Goal: Information Seeking & Learning: Understand process/instructions

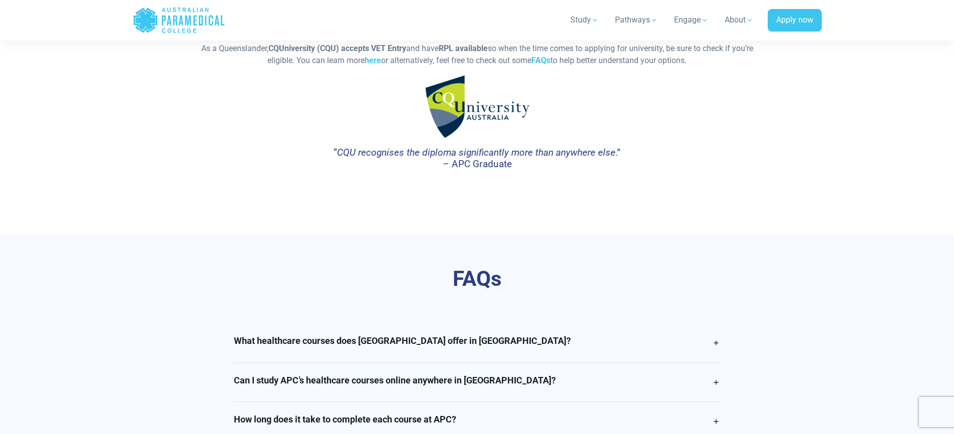
scroll to position [2405, 0]
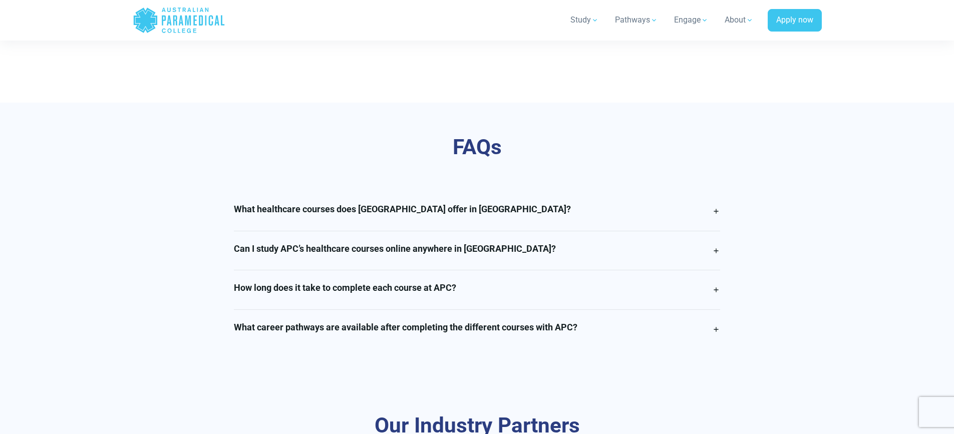
click at [453, 251] on h4 "Can I study APC’s healthcare courses online anywhere in [GEOGRAPHIC_DATA]?" at bounding box center [395, 248] width 322 height 11
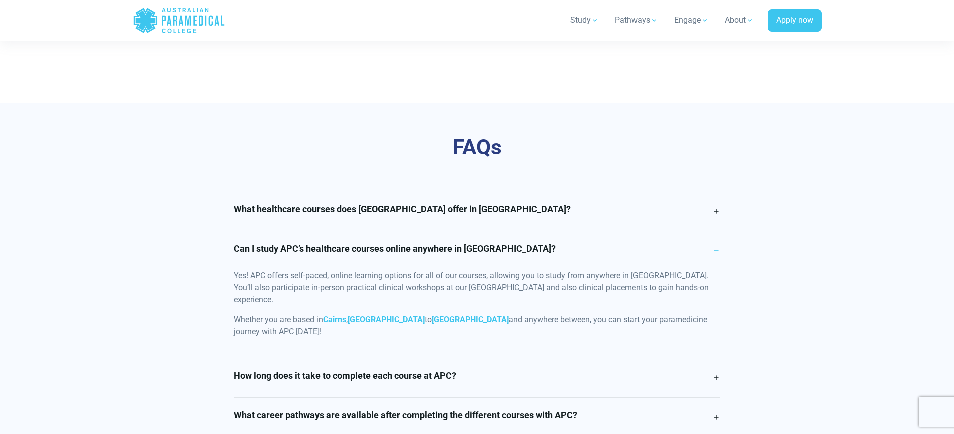
click at [453, 251] on h4 "Can I study APC’s healthcare courses online anywhere in Queensland?" at bounding box center [395, 248] width 322 height 11
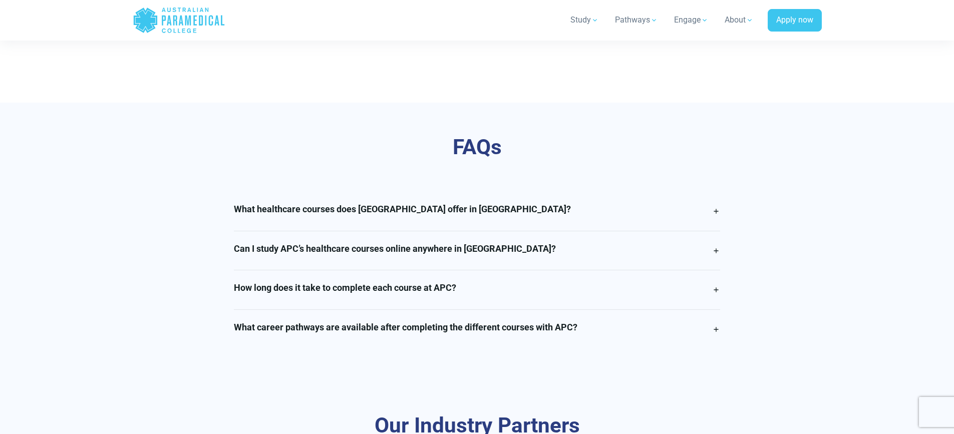
click at [471, 296] on link "How long does it take to complete each course at APC?" at bounding box center [477, 290] width 486 height 39
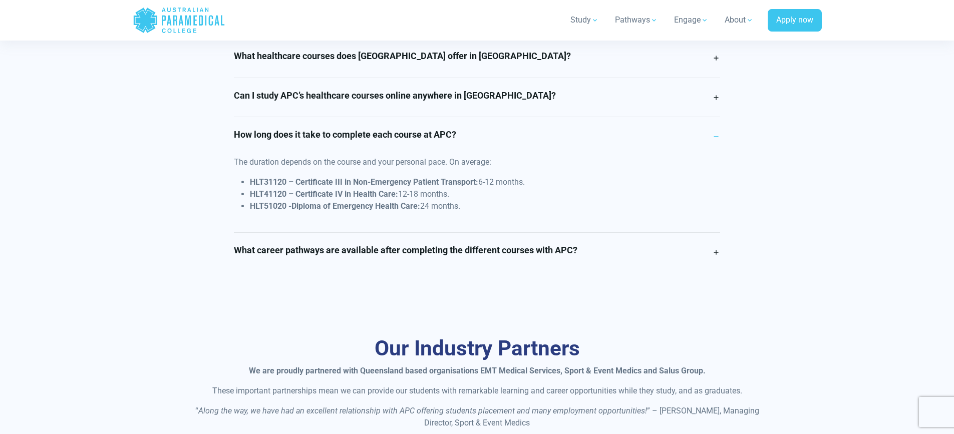
scroll to position [2605, 0]
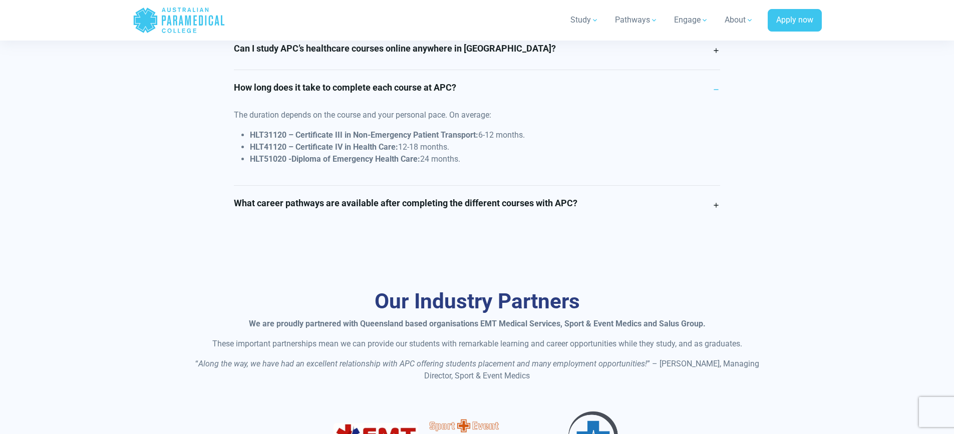
click at [524, 222] on link "What career pathways are available after completing the different courses with …" at bounding box center [477, 205] width 486 height 39
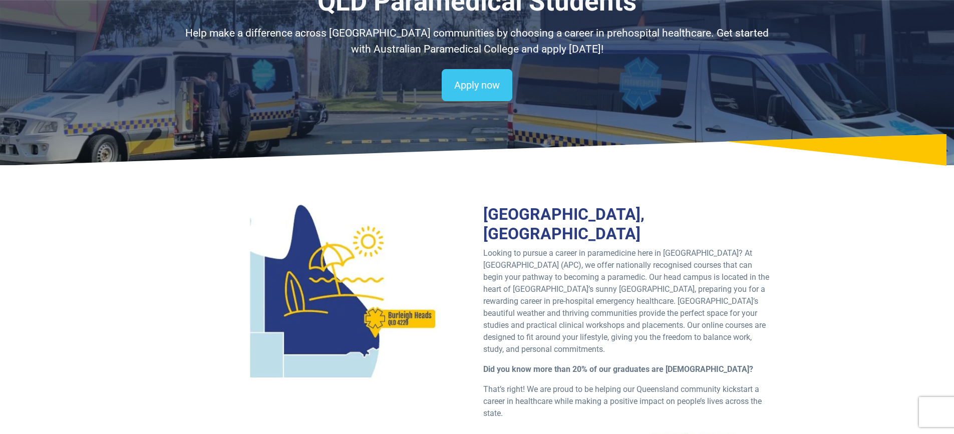
scroll to position [0, 0]
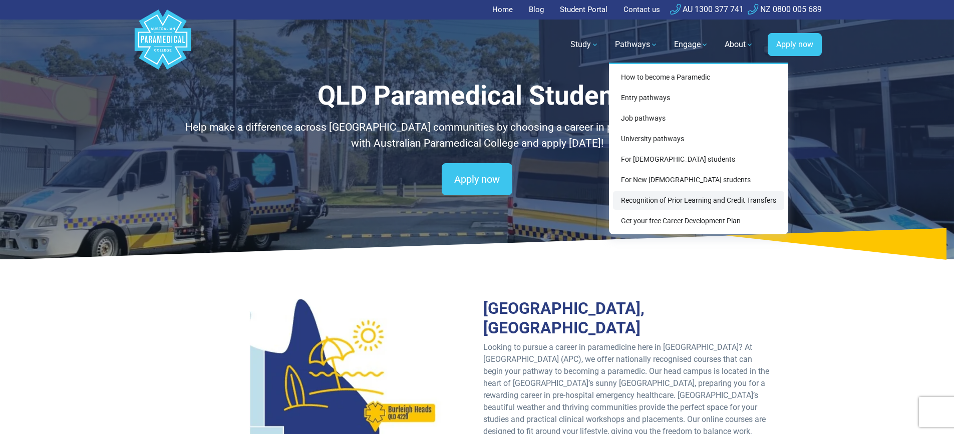
click at [665, 197] on link "Recognition of Prior Learning and Credit Transfers" at bounding box center [698, 200] width 171 height 19
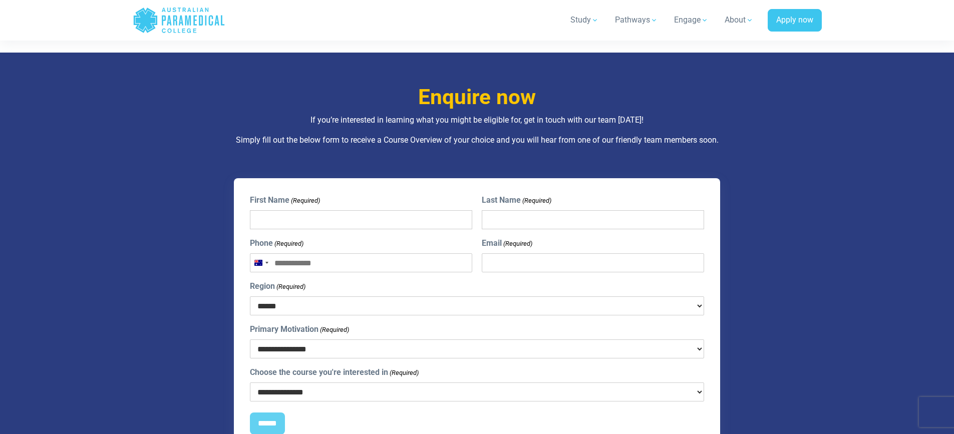
scroll to position [2304, 0]
